Goal: Information Seeking & Learning: Compare options

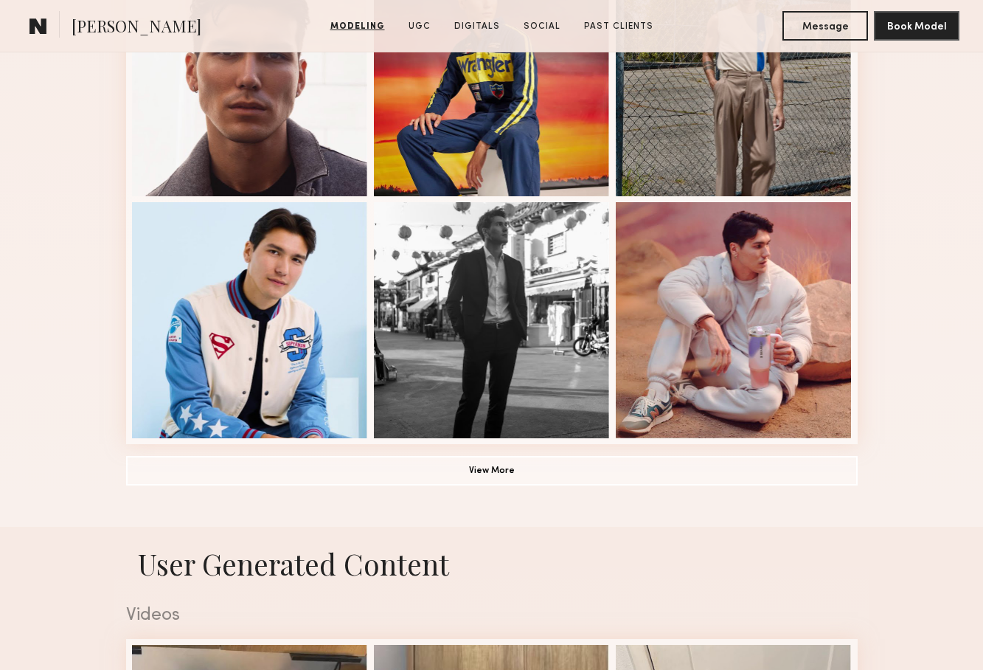
scroll to position [1217, 0]
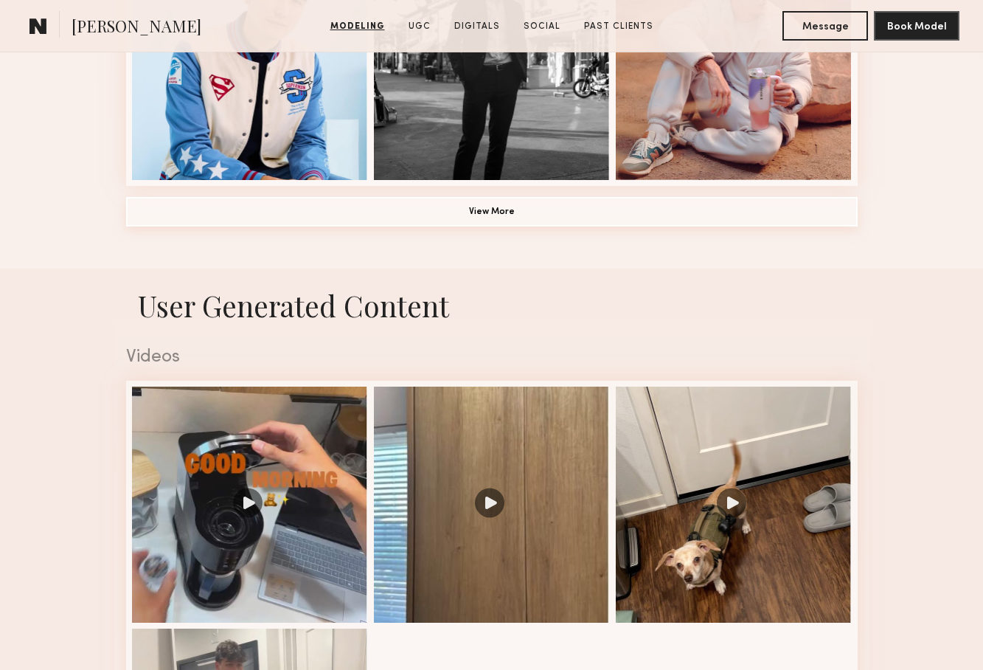
click at [678, 207] on button "View More" at bounding box center [492, 211] width 732 height 29
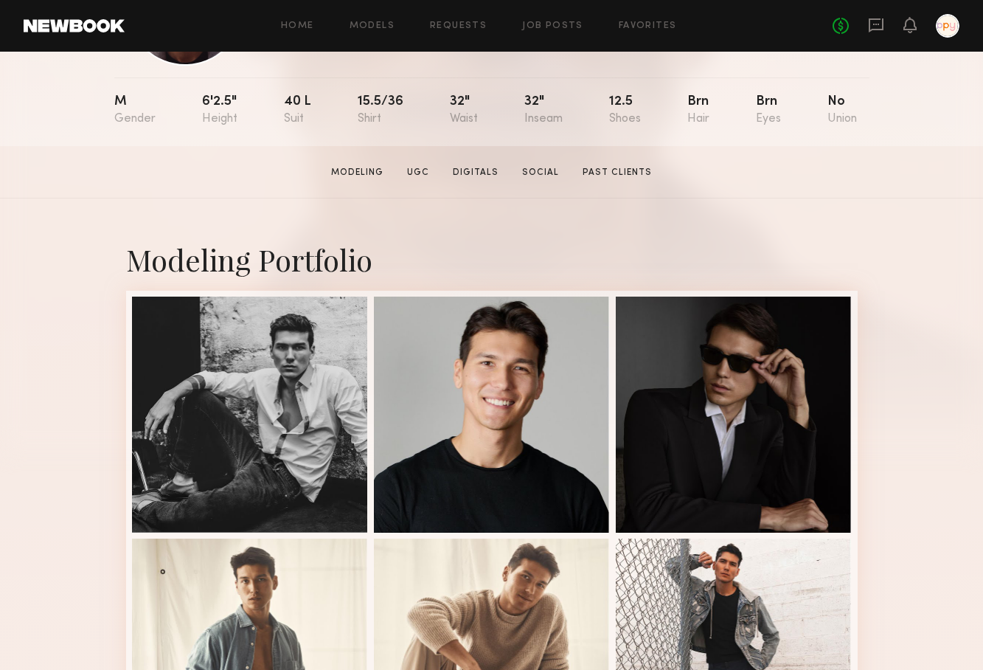
scroll to position [101, 0]
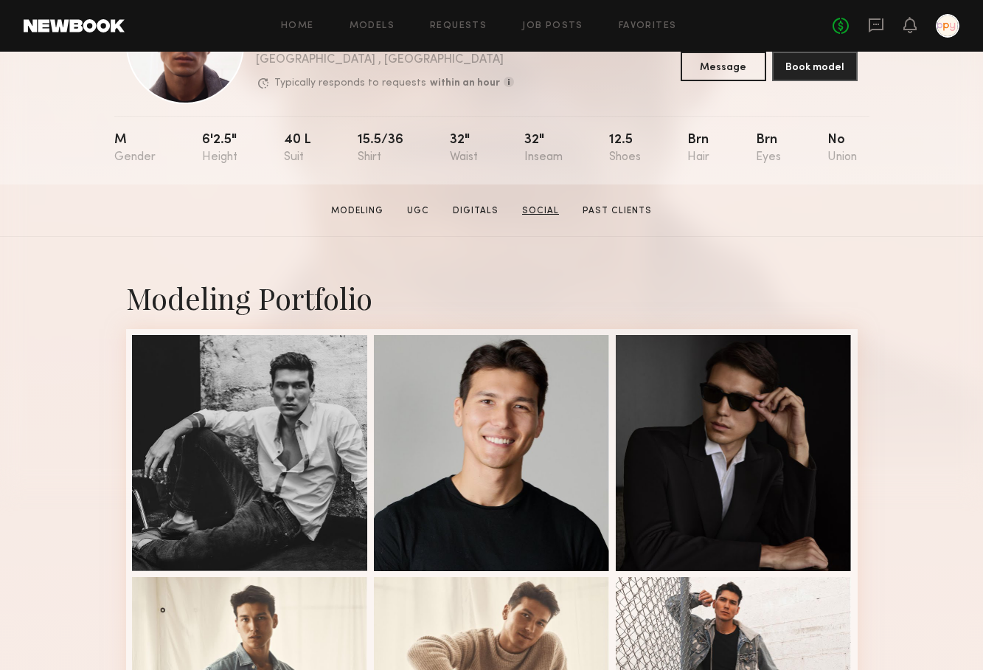
click at [550, 206] on link "Social" at bounding box center [540, 210] width 49 height 13
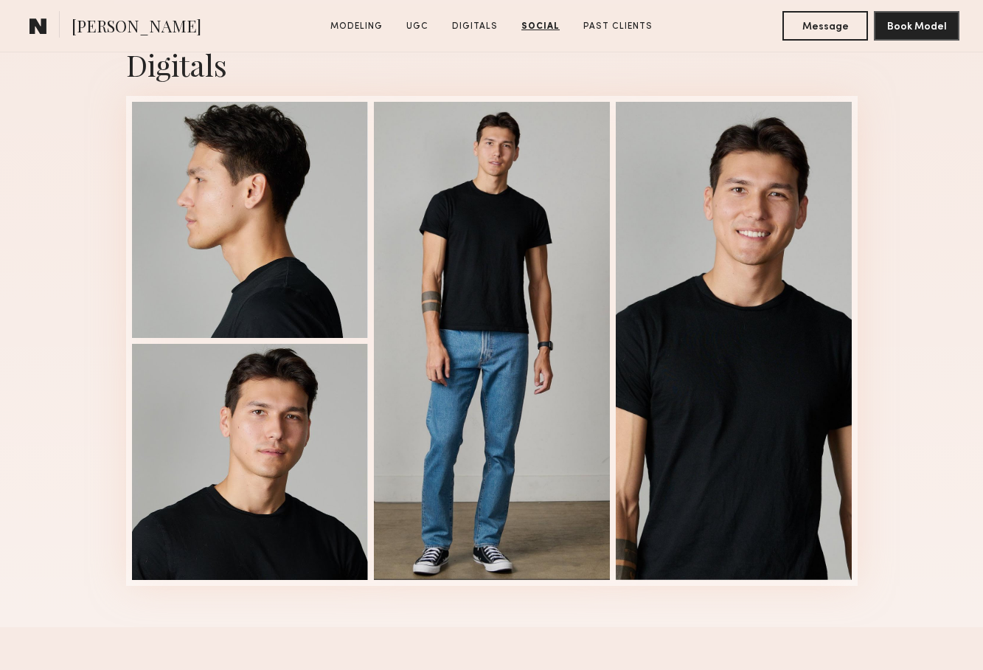
scroll to position [2489, 0]
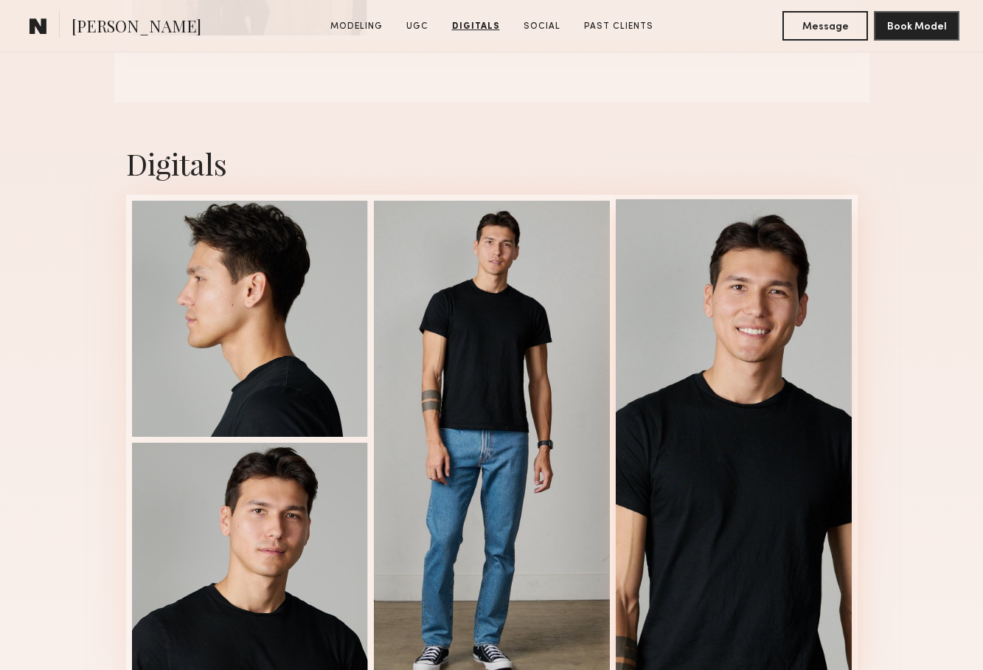
click at [754, 324] on div at bounding box center [734, 438] width 236 height 478
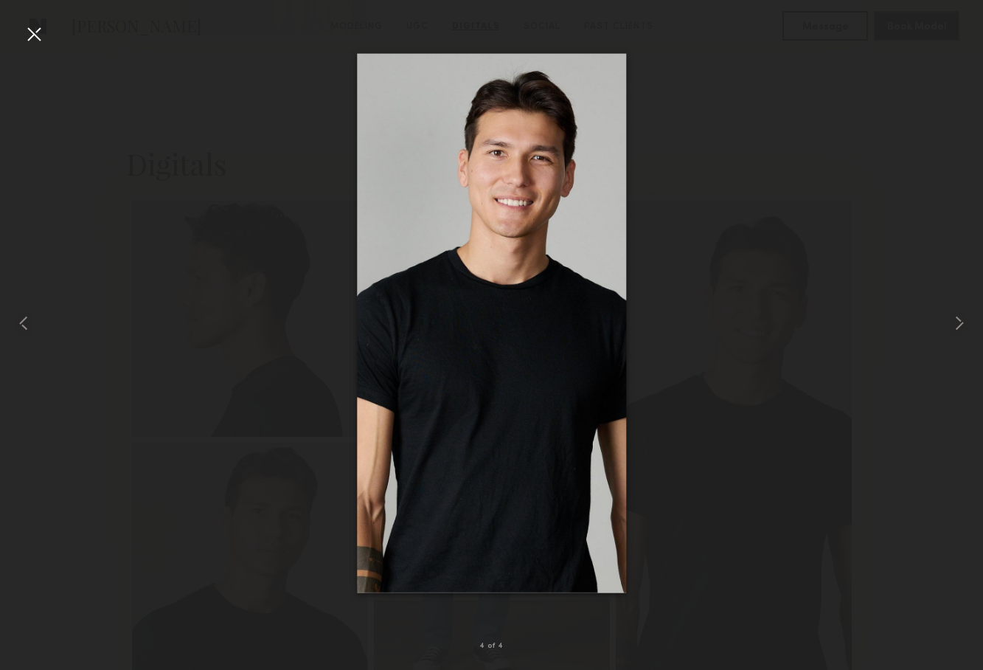
click at [833, 181] on div at bounding box center [491, 323] width 983 height 599
click at [35, 30] on div at bounding box center [34, 34] width 24 height 24
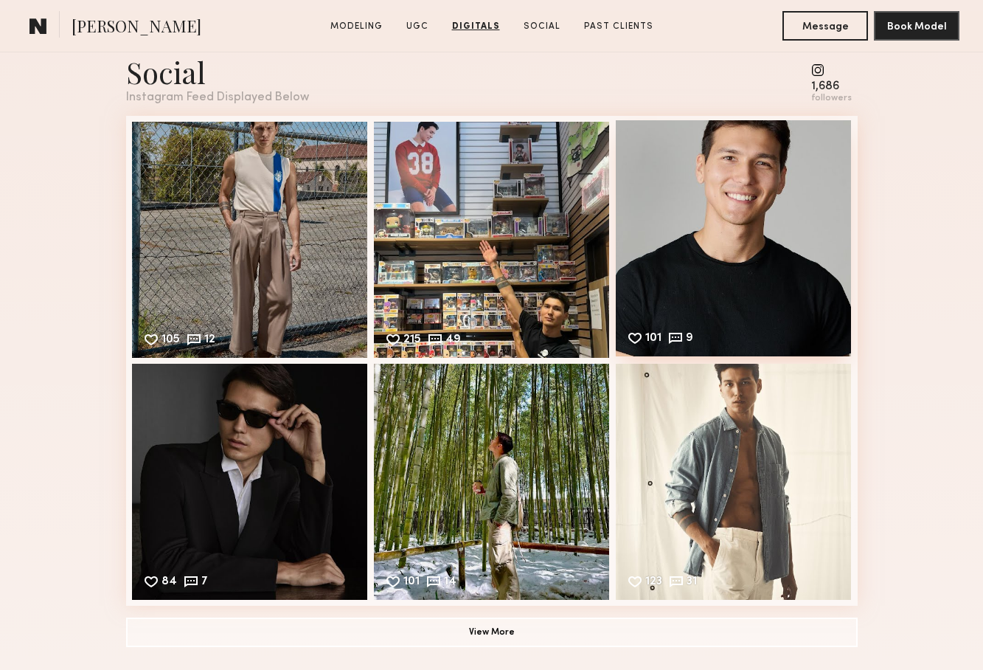
scroll to position [3223, 0]
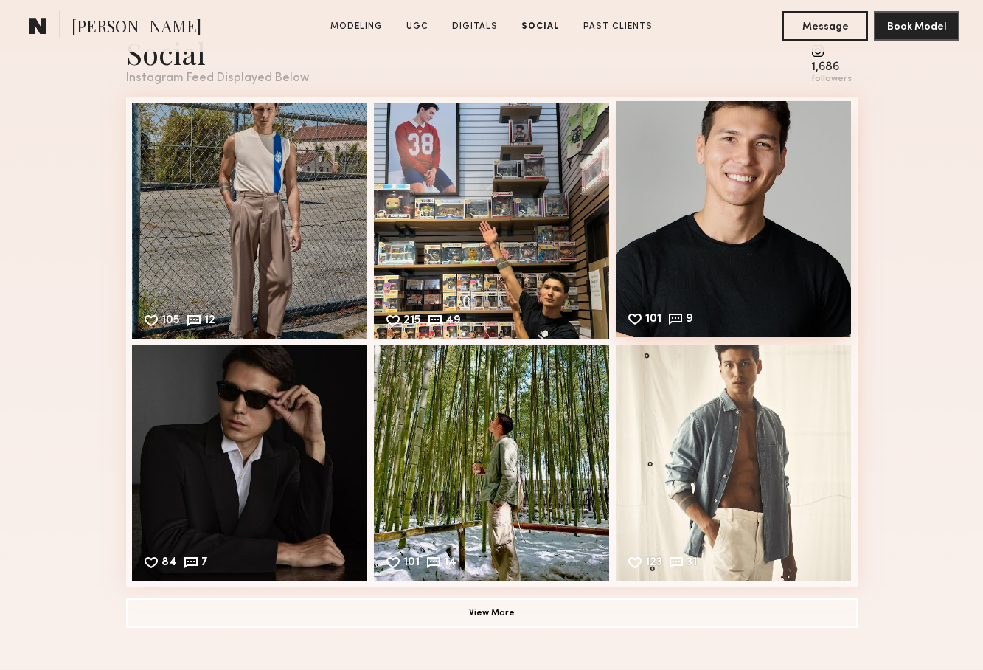
click at [769, 191] on div "101 9 Likes & comments displayed to show model’s engagement" at bounding box center [734, 219] width 236 height 236
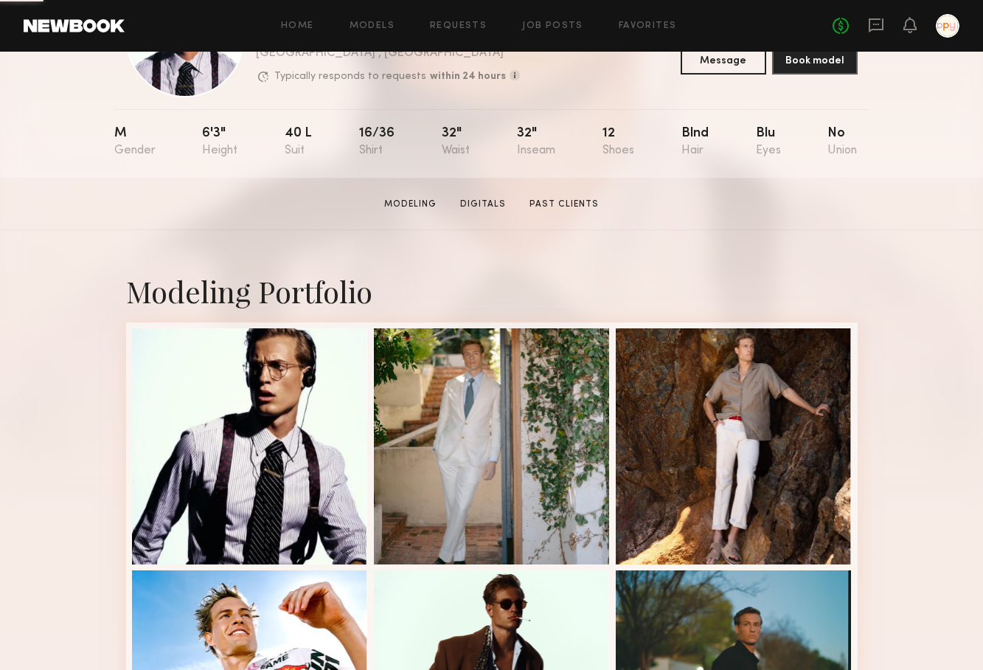
scroll to position [201, 0]
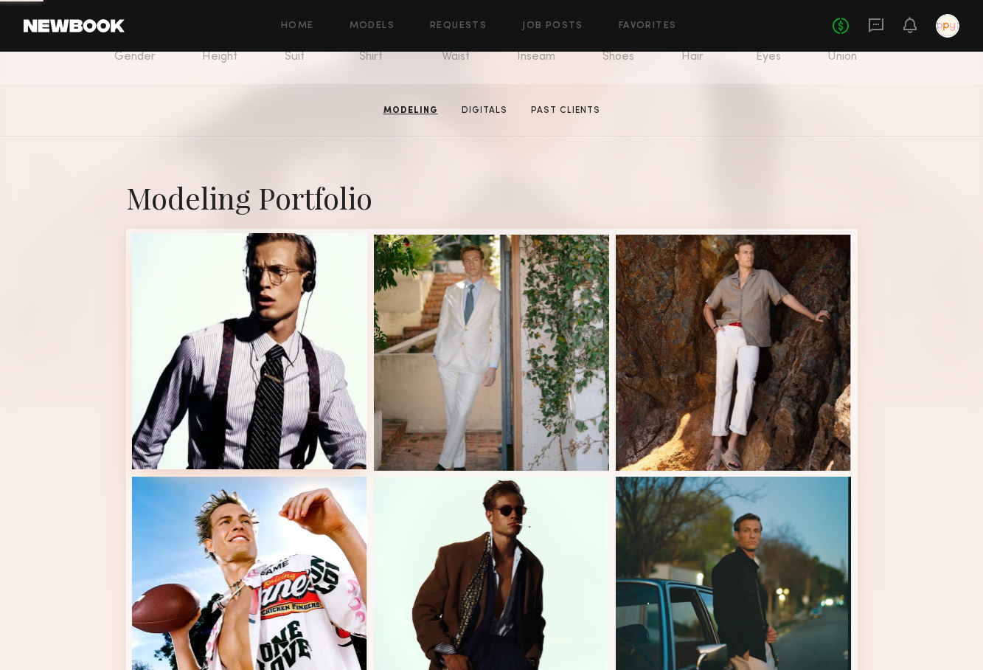
click at [312, 263] on div at bounding box center [250, 351] width 236 height 236
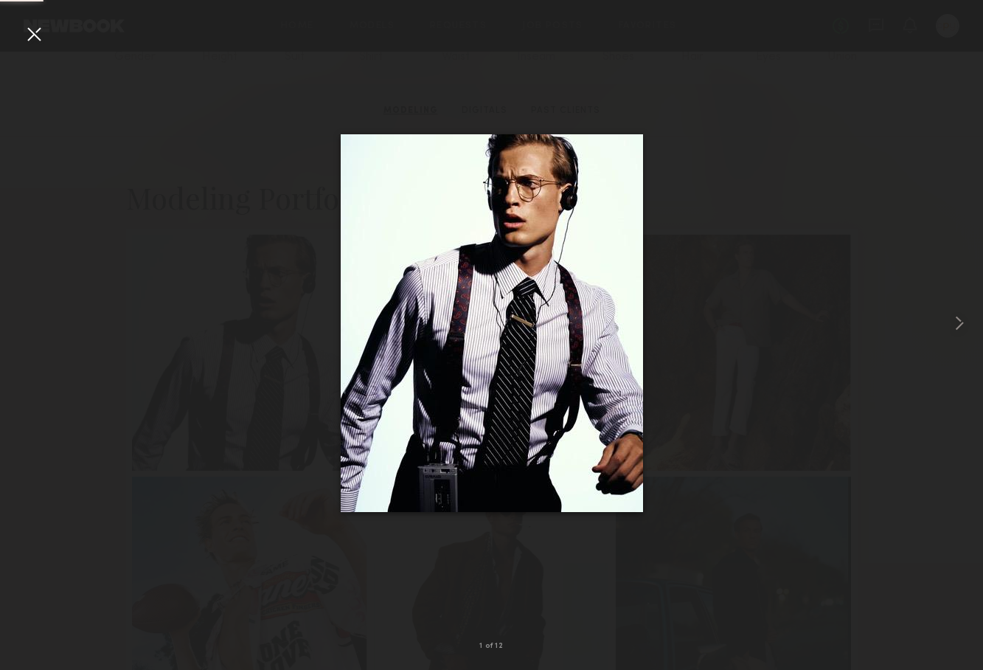
click at [747, 255] on div at bounding box center [491, 323] width 983 height 599
click at [32, 34] on div at bounding box center [34, 34] width 24 height 24
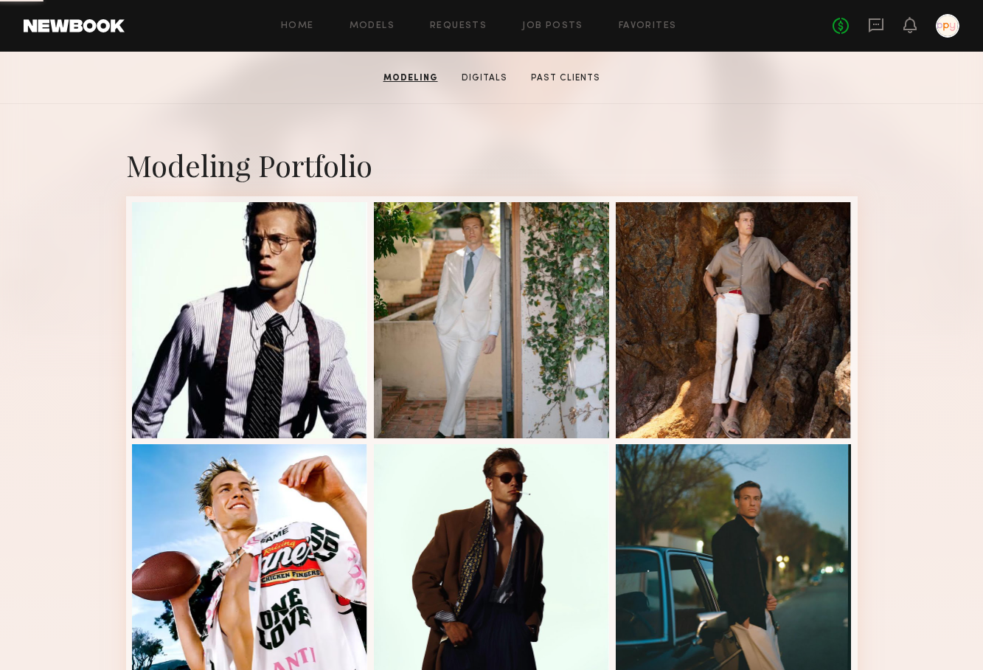
scroll to position [242, 0]
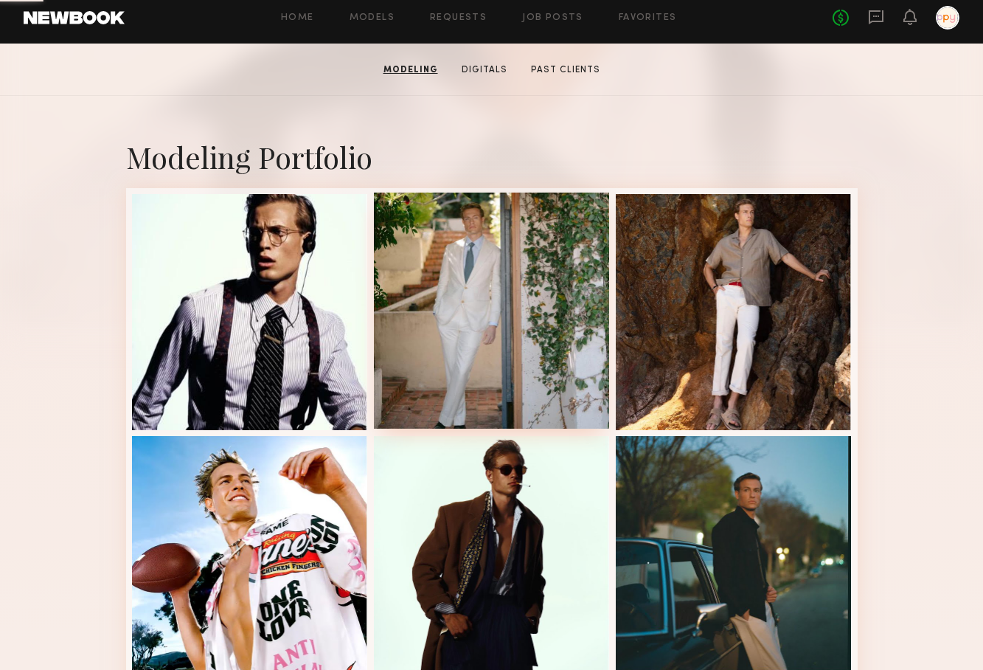
click at [524, 265] on div at bounding box center [492, 310] width 236 height 236
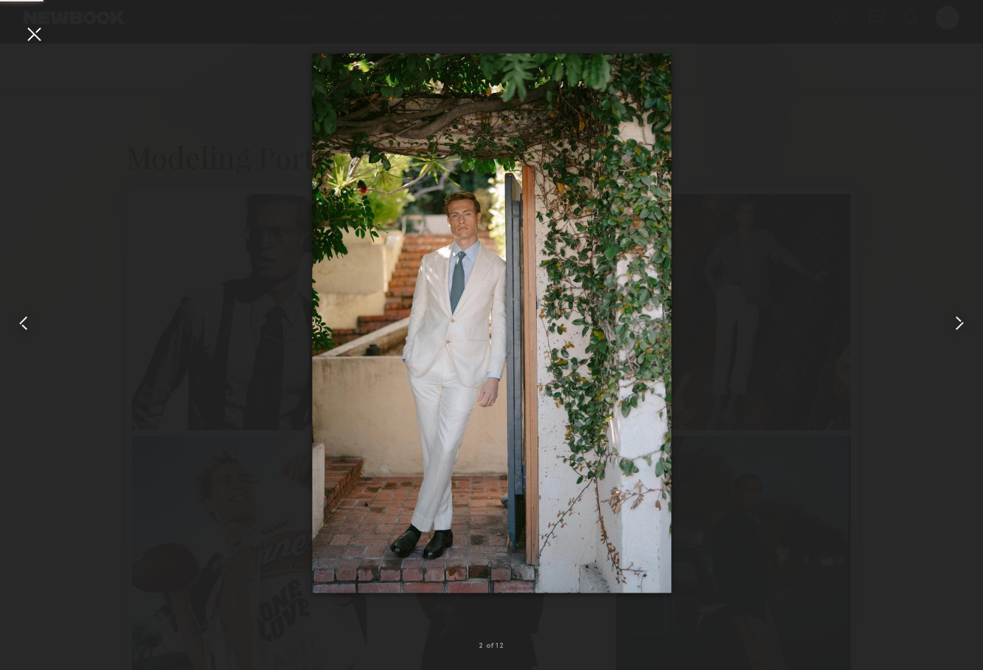
click at [918, 237] on div at bounding box center [491, 323] width 983 height 599
click at [34, 37] on div at bounding box center [34, 34] width 24 height 24
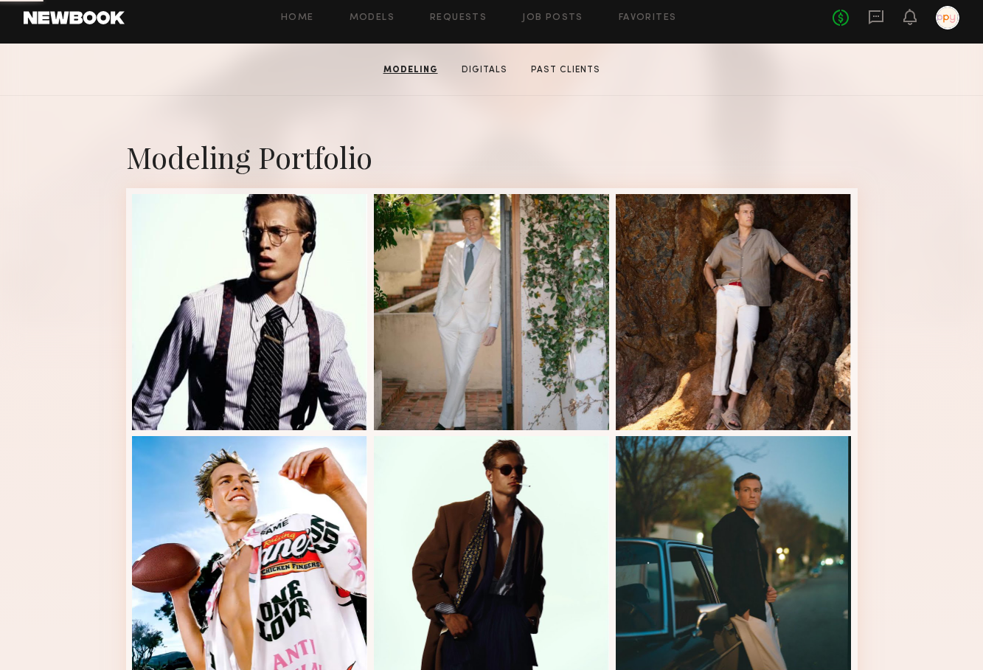
click at [897, 232] on div "Modeling Portfolio View More" at bounding box center [491, 670] width 983 height 1148
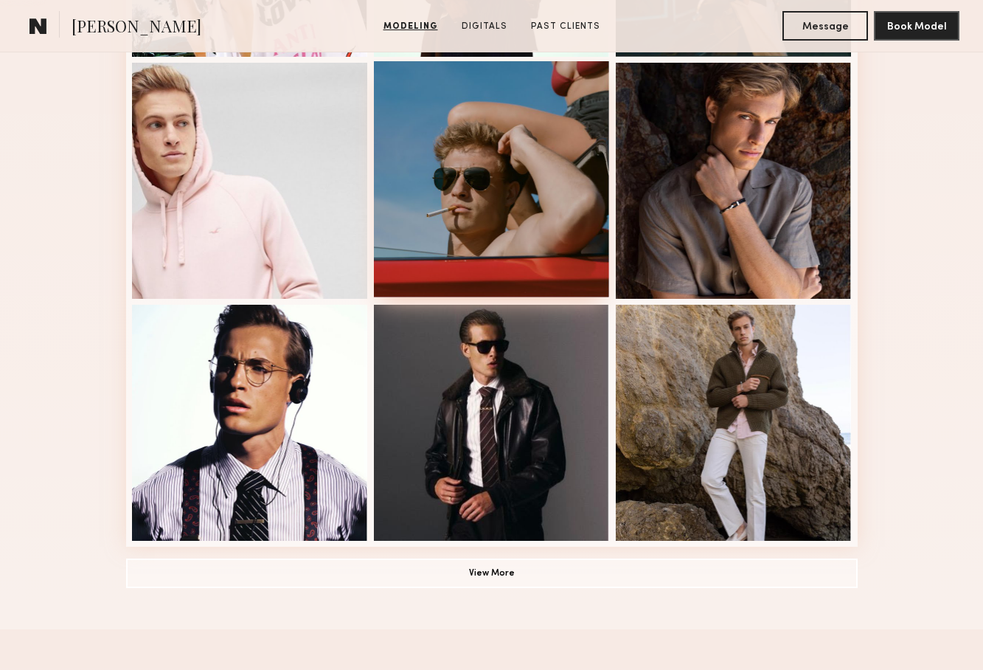
scroll to position [878, 0]
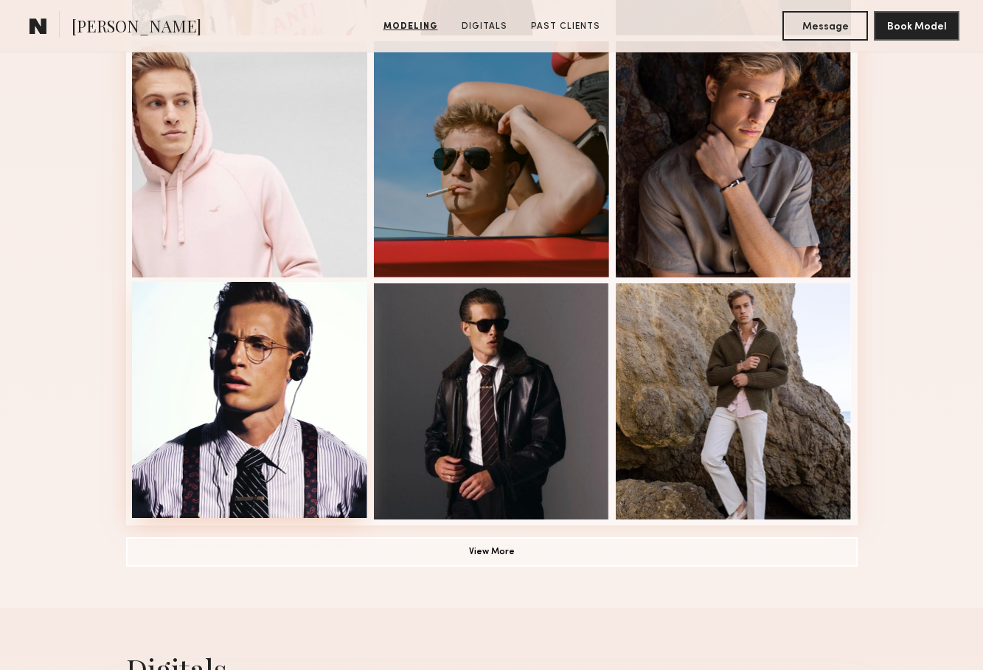
click at [241, 352] on div at bounding box center [250, 400] width 236 height 236
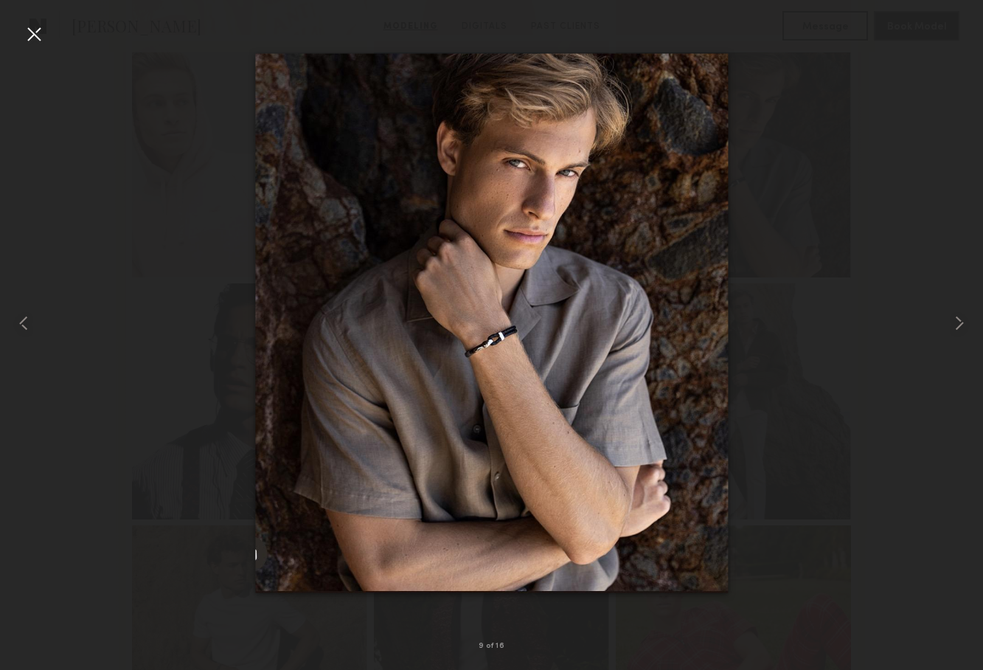
click at [36, 24] on div at bounding box center [34, 34] width 24 height 24
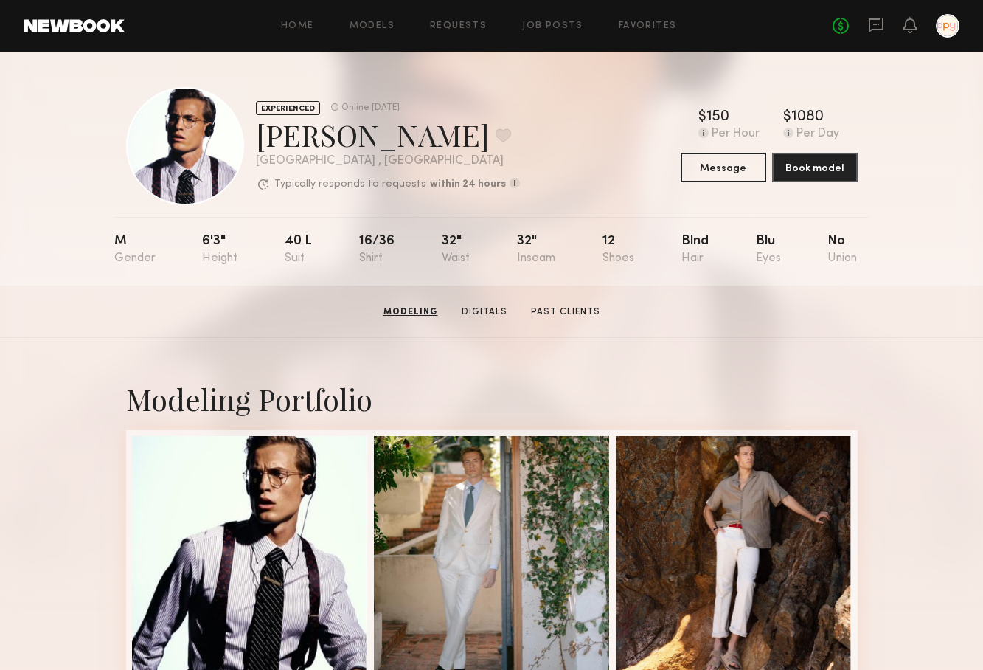
scroll to position [0, 0]
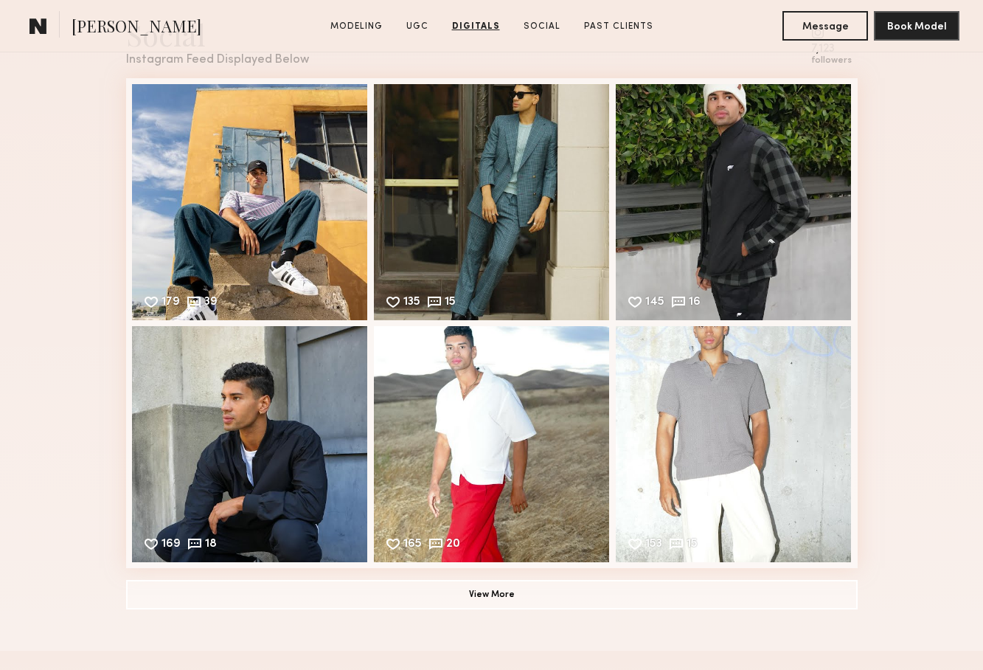
scroll to position [3039, 0]
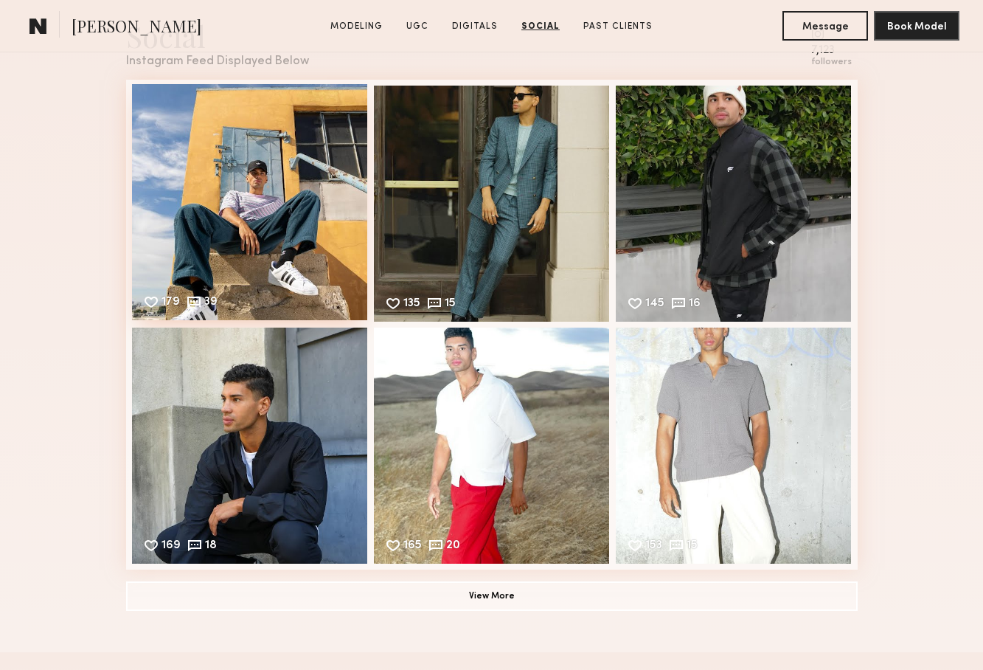
click at [291, 215] on div "179 39 Likes & comments displayed to show model’s engagement" at bounding box center [250, 202] width 236 height 236
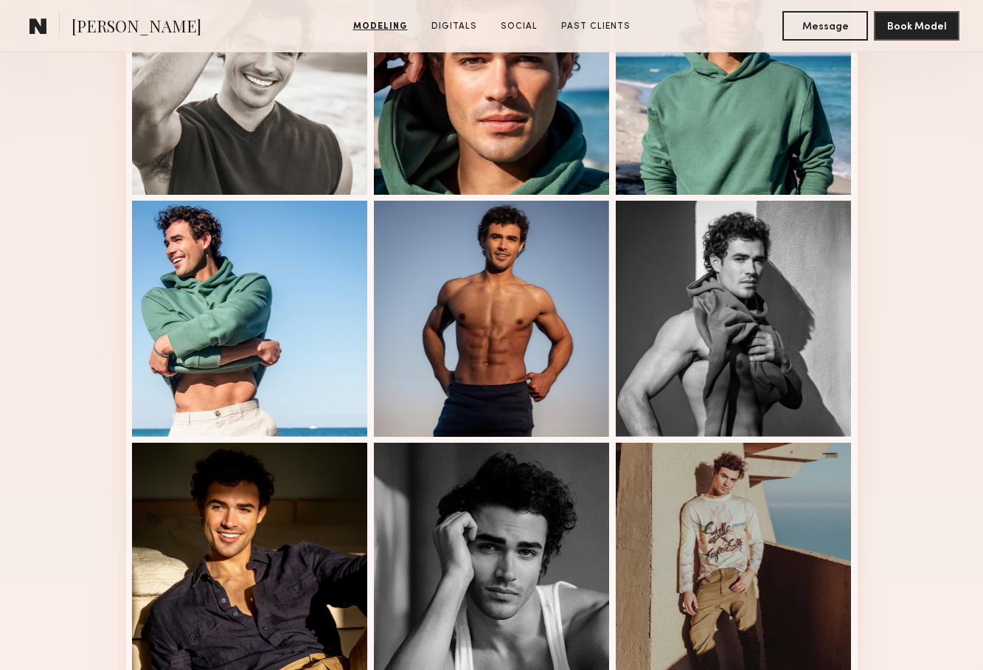
scroll to position [279, 0]
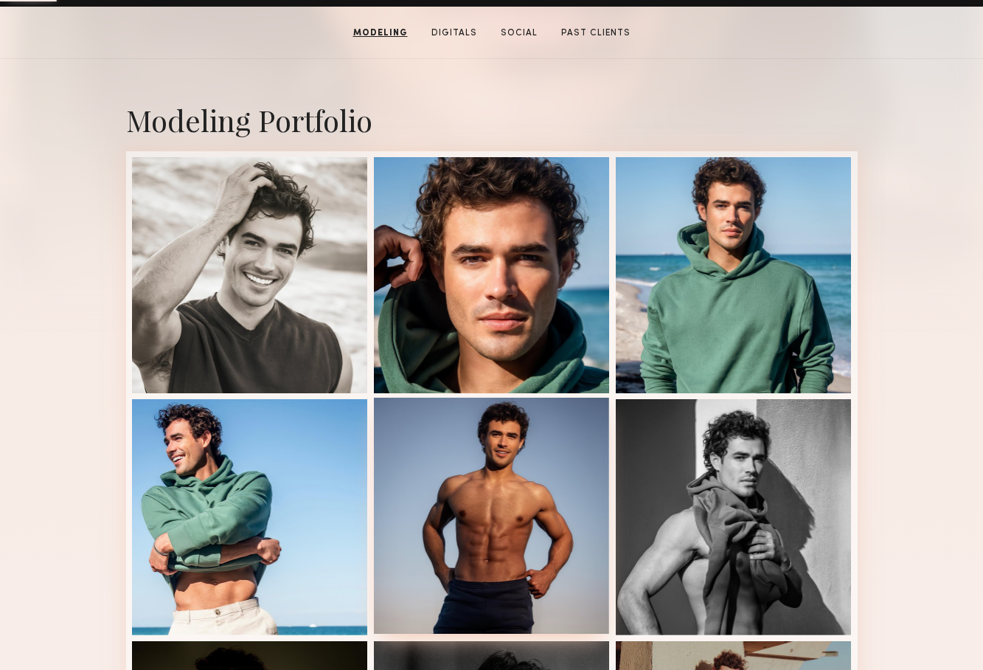
click at [501, 456] on div at bounding box center [492, 515] width 236 height 236
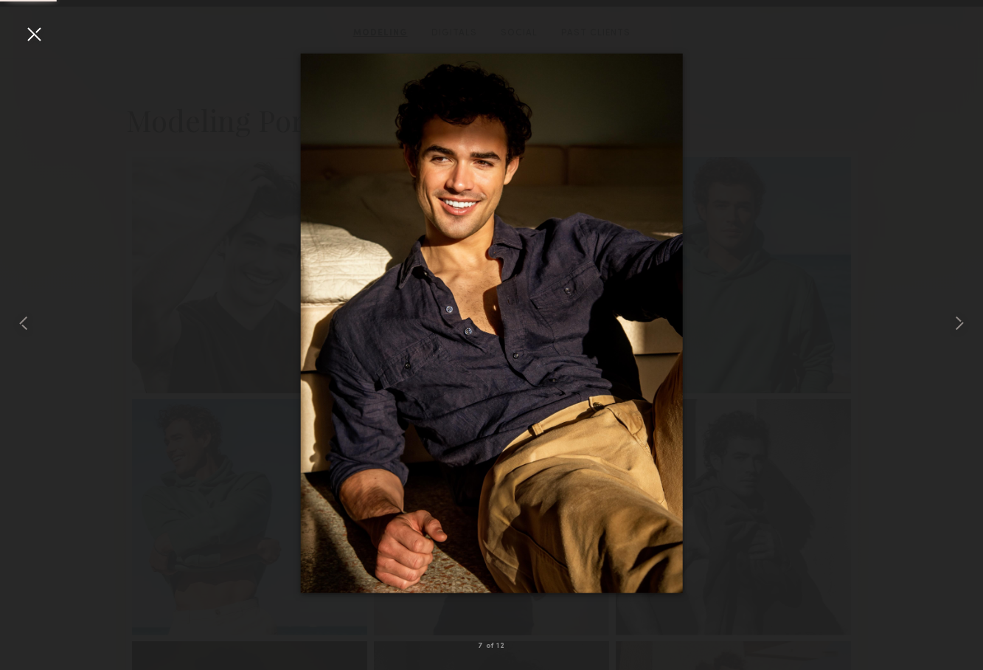
click at [823, 144] on div at bounding box center [491, 323] width 983 height 599
click at [32, 38] on div at bounding box center [34, 34] width 24 height 24
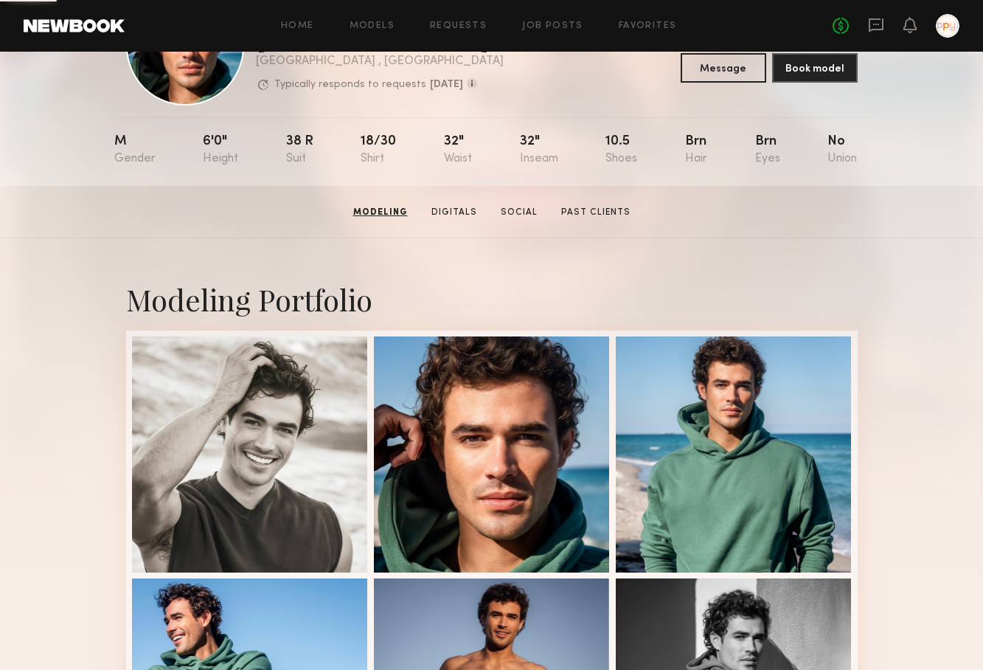
scroll to position [98, 0]
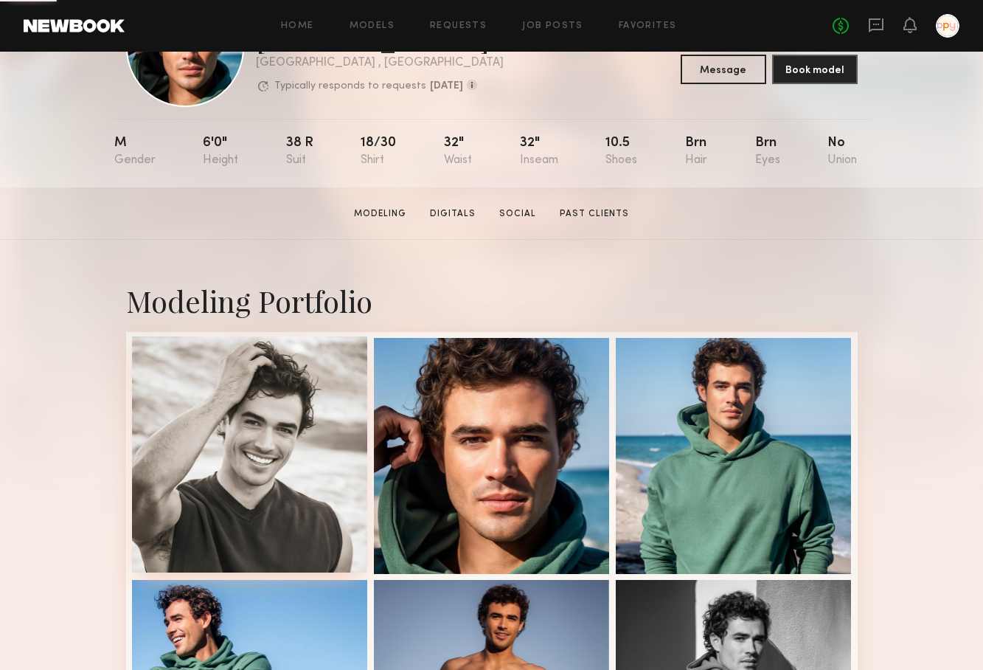
click at [268, 384] on div at bounding box center [250, 454] width 236 height 236
